Goal: Use online tool/utility

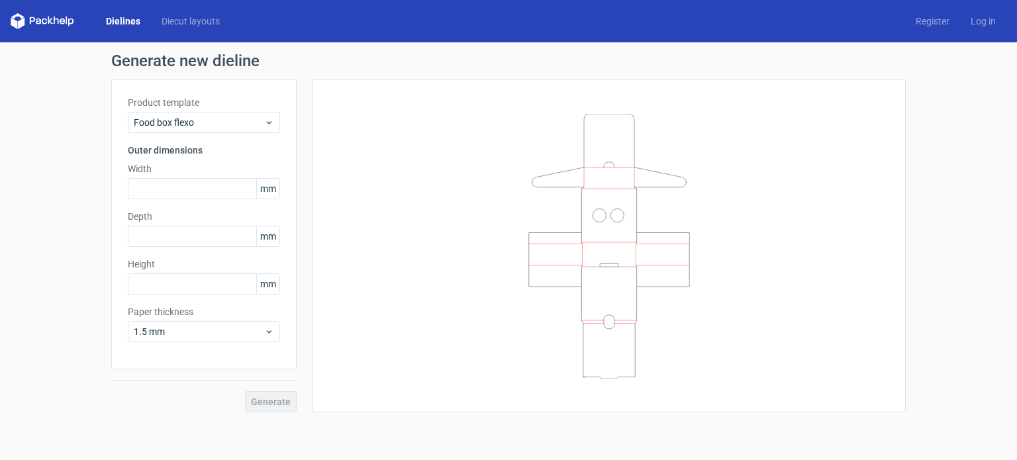
click at [49, 24] on icon at bounding box center [43, 21] width 64 height 16
click at [56, 21] on icon at bounding box center [43, 21] width 64 height 16
click at [114, 15] on link "Dielines" at bounding box center [123, 21] width 56 height 13
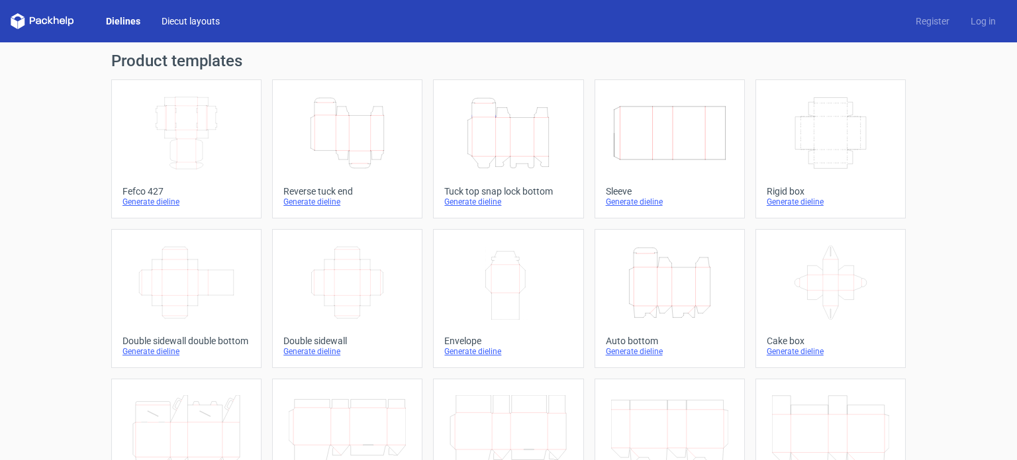
click at [183, 21] on link "Diecut layouts" at bounding box center [190, 21] width 79 height 13
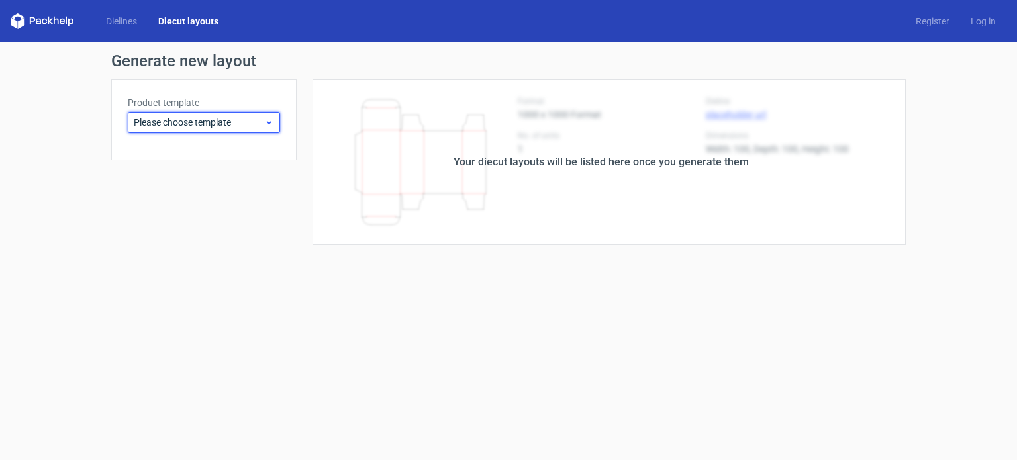
click at [242, 116] on span "Please choose template" at bounding box center [199, 122] width 130 height 13
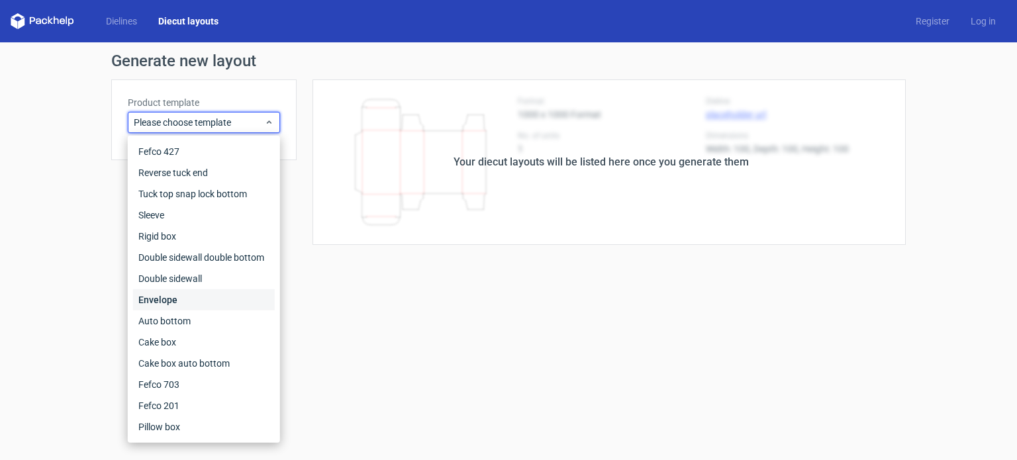
click at [185, 296] on div "Envelope" at bounding box center [204, 299] width 142 height 21
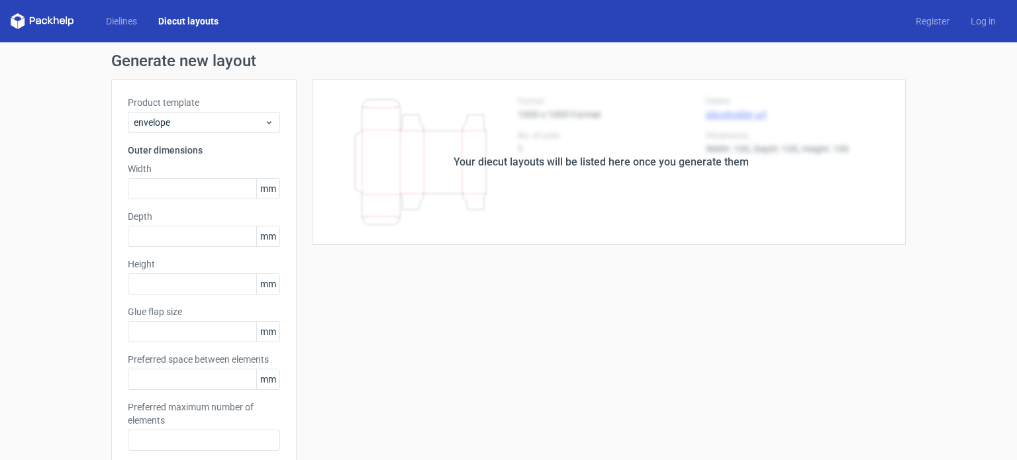
type input "20"
type input "5"
type input "48"
